Goal: Information Seeking & Learning: Find specific fact

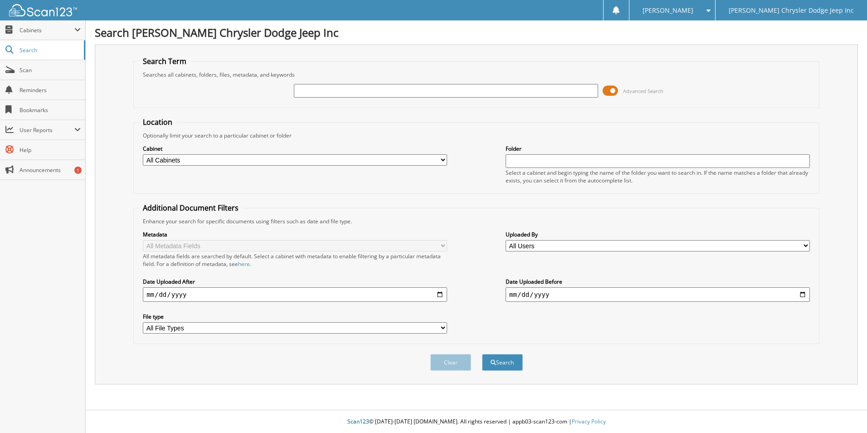
click at [349, 95] on input "text" at bounding box center [446, 91] width 304 height 14
type input "BG635799"
click at [482, 354] on button "Search" at bounding box center [502, 362] width 41 height 17
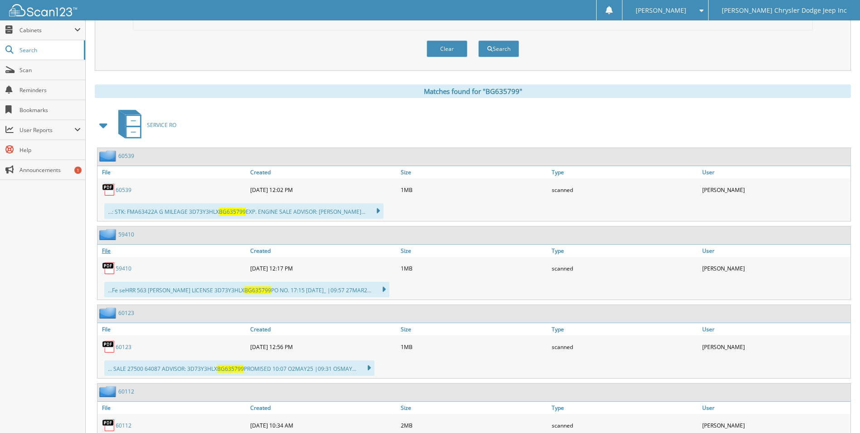
scroll to position [317, 0]
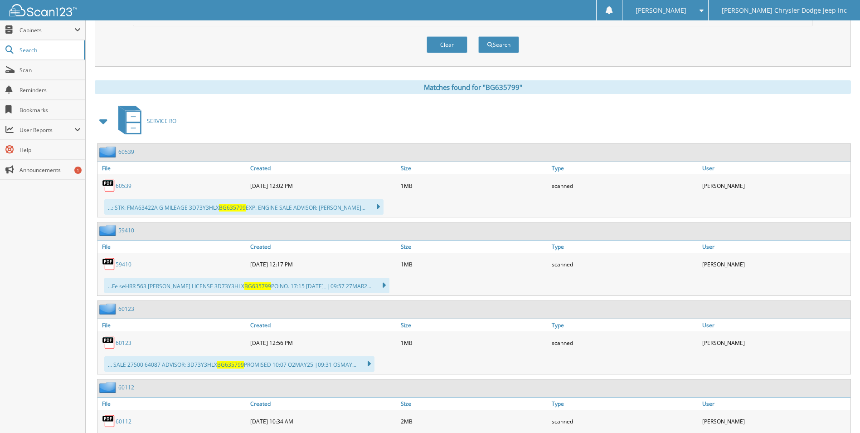
click at [35, 252] on div "Close Cabinets My Company Email Addresses Search Scan" at bounding box center [43, 226] width 86 height 412
click at [119, 182] on link "60539" at bounding box center [124, 186] width 16 height 8
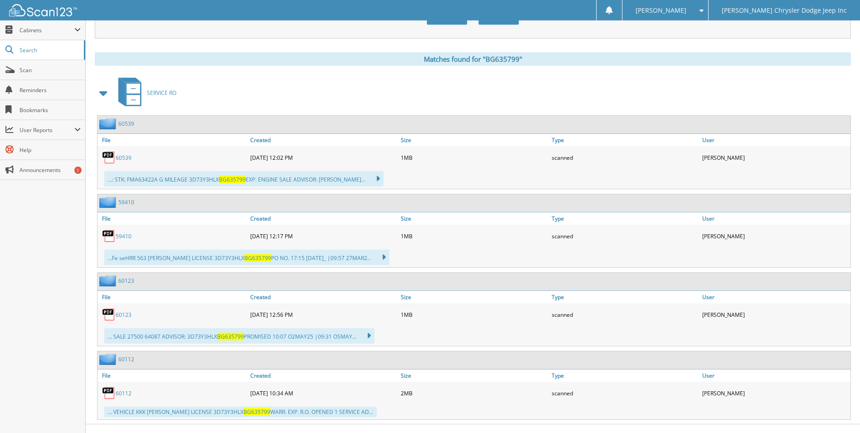
scroll to position [360, 0]
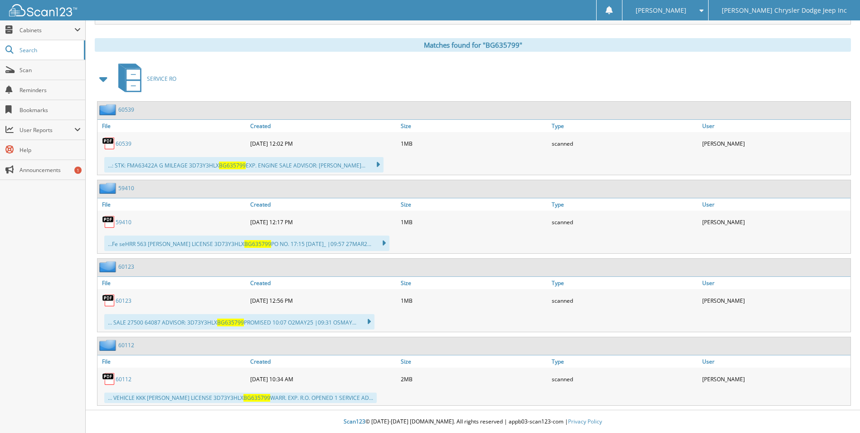
click at [278, 222] on div "[DATE] 12:17 PM" at bounding box center [323, 222] width 151 height 18
click at [240, 211] on div "59410 [DATE] 12:17 PM 1MB scanned" at bounding box center [473, 221] width 753 height 23
click at [117, 381] on link "60112" at bounding box center [124, 379] width 16 height 8
click at [114, 375] on img at bounding box center [109, 379] width 14 height 14
click at [119, 375] on link "60112" at bounding box center [124, 379] width 16 height 8
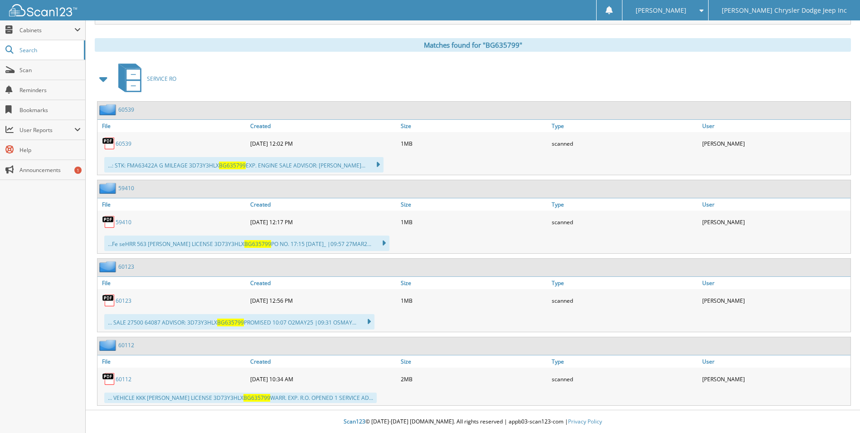
click at [119, 375] on link "60112" at bounding box center [124, 379] width 16 height 8
click at [107, 360] on link "File" at bounding box center [172, 361] width 151 height 12
click at [110, 382] on img at bounding box center [109, 379] width 14 height 14
click at [117, 381] on link "60112" at bounding box center [124, 379] width 16 height 8
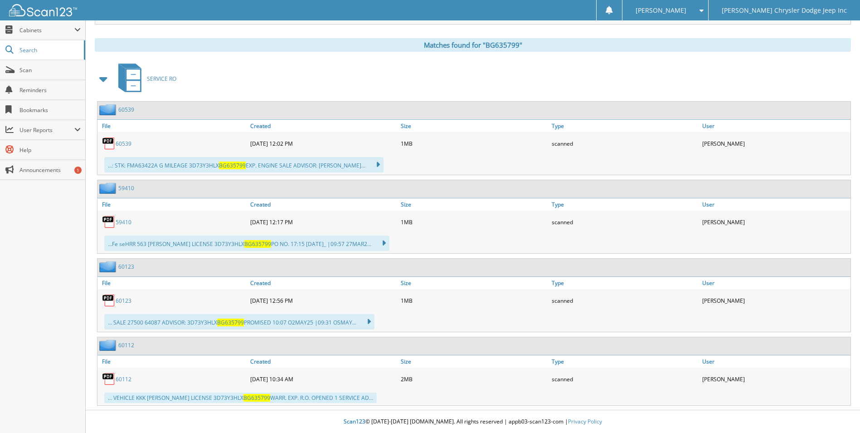
click at [225, 297] on div "60123" at bounding box center [172, 300] width 151 height 18
click at [370, 303] on div "[DATE] 12:56 PM" at bounding box center [323, 300] width 151 height 18
click at [240, 297] on div "60123" at bounding box center [172, 300] width 151 height 18
click at [292, 290] on div "60123 [DATE] 12:56 PM 1MB scanned" at bounding box center [473, 300] width 753 height 23
click at [237, 295] on div "60123" at bounding box center [172, 300] width 151 height 18
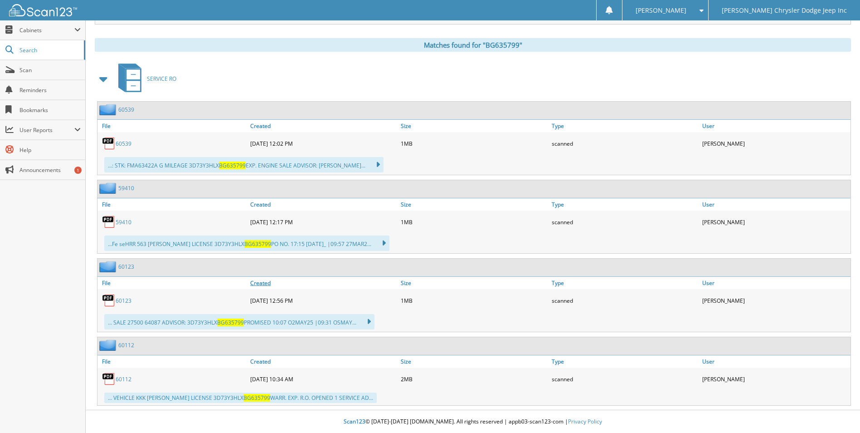
click at [298, 284] on link "Created" at bounding box center [323, 283] width 151 height 12
click at [190, 284] on link "File" at bounding box center [172, 283] width 151 height 12
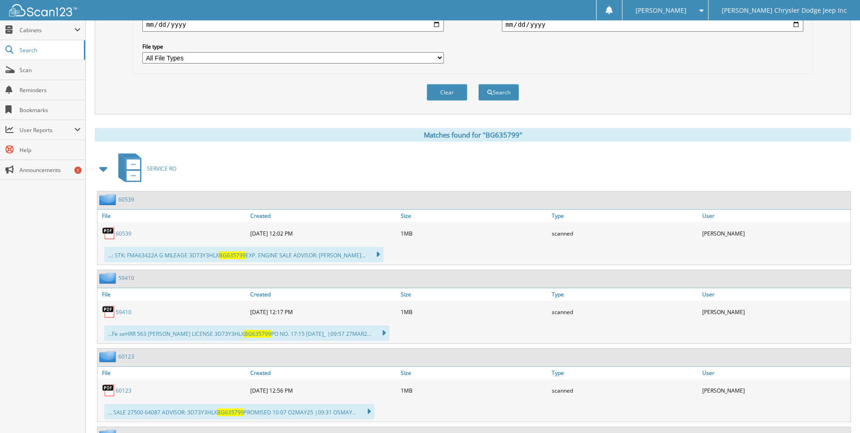
scroll to position [269, 0]
click at [84, 310] on div "Close Cabinets My Company Email Addresses Search Scan" at bounding box center [43, 226] width 86 height 412
click at [175, 279] on div "59410" at bounding box center [473, 279] width 753 height 18
click at [70, 317] on div "Close Cabinets My Company Email Addresses Search Scan" at bounding box center [43, 226] width 86 height 412
click at [83, 300] on div "Close Cabinets My Company Email Addresses Search Scan" at bounding box center [43, 226] width 86 height 412
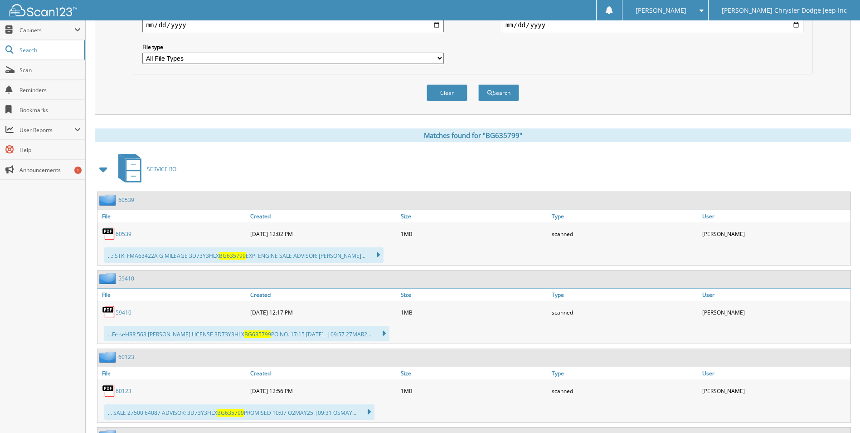
click at [74, 244] on div "Close Cabinets My Company Email Addresses Search Scan" at bounding box center [43, 226] width 86 height 412
